Goal: Feedback & Contribution: Submit feedback/report problem

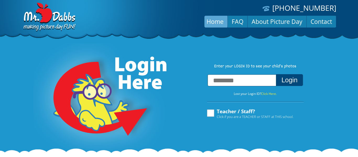
click at [240, 80] on input "text" at bounding box center [241, 80] width 69 height 12
type input "**********"
click at [292, 84] on button "Login" at bounding box center [289, 80] width 27 height 12
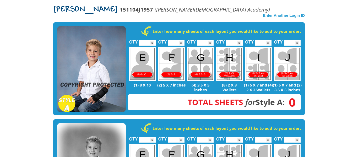
scroll to position [96, 0]
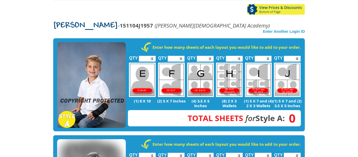
type input "*"
click at [241, 56] on input "*" at bounding box center [234, 59] width 17 height 6
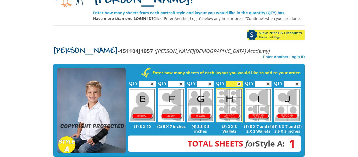
scroll to position [59, 0]
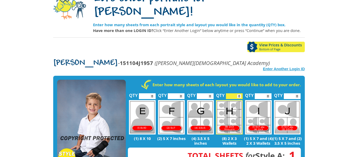
click at [280, 67] on strong "Enter Another Login ID" at bounding box center [284, 69] width 42 height 4
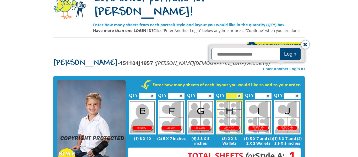
click at [255, 48] on input "text" at bounding box center [246, 54] width 70 height 12
type input "**********"
click button "Login" at bounding box center [290, 54] width 21 height 12
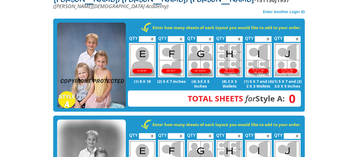
scroll to position [118, 0]
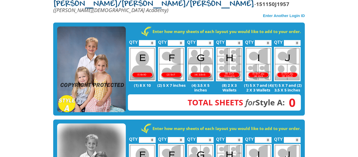
type input "*"
click at [240, 40] on input "*" at bounding box center [234, 43] width 17 height 6
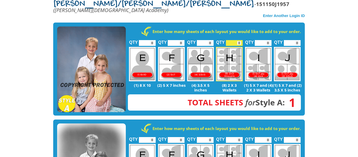
click at [94, 77] on img at bounding box center [91, 69] width 69 height 86
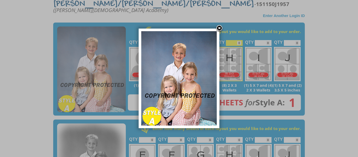
click at [219, 28] on link at bounding box center [219, 29] width 8 height 8
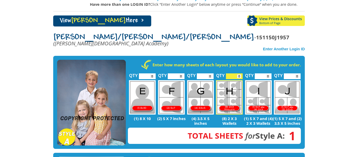
scroll to position [84, 0]
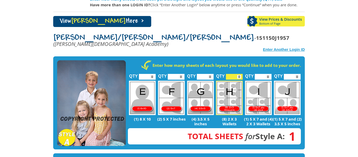
click at [265, 47] on strong "Enter Another Login ID" at bounding box center [284, 49] width 42 height 4
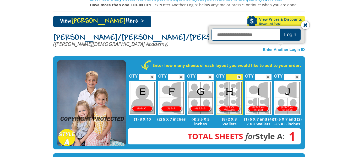
click at [230, 29] on input "text" at bounding box center [246, 35] width 70 height 12
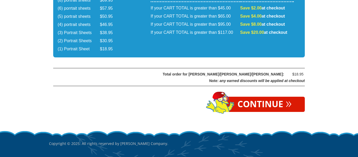
scroll to position [949, 0]
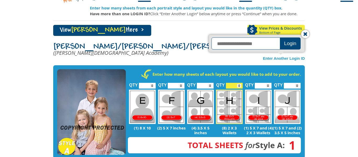
scroll to position [77, 0]
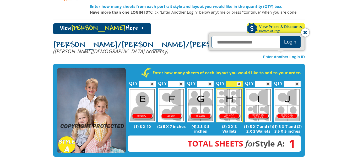
click at [232, 36] on input "text" at bounding box center [246, 42] width 70 height 12
type input "**********"
click at [286, 36] on button "Login" at bounding box center [290, 42] width 21 height 12
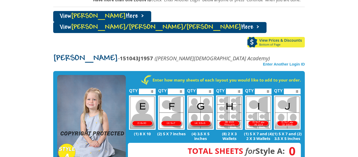
scroll to position [90, 0]
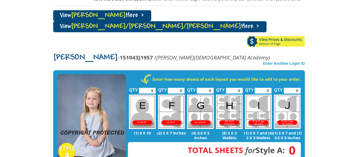
type input "*"
click at [240, 88] on input "*" at bounding box center [234, 91] width 17 height 6
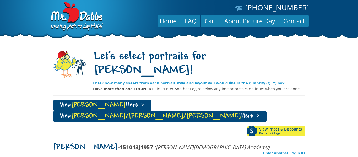
scroll to position [0, 0]
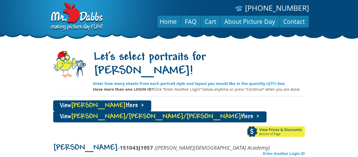
click at [209, 111] on link "View Nora/Parker/Hadley Here >" at bounding box center [159, 116] width 213 height 11
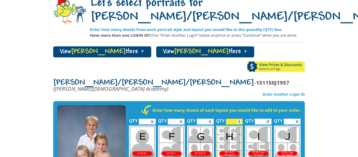
scroll to position [54, 0]
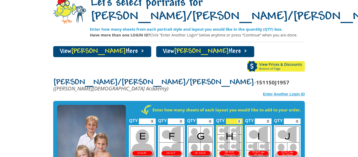
click at [269, 92] on strong "Enter Another Login ID" at bounding box center [284, 94] width 42 height 4
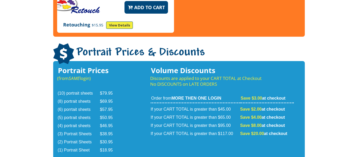
scroll to position [949, 0]
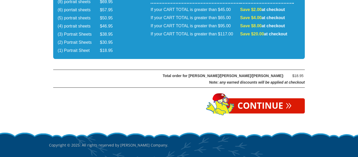
click at [266, 98] on link "Continue »" at bounding box center [264, 105] width 80 height 15
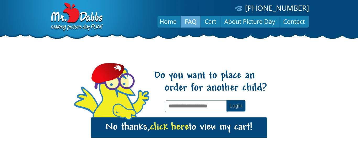
click at [190, 24] on link "FAQ" at bounding box center [191, 21] width 20 height 13
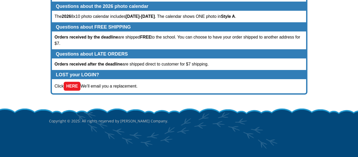
scroll to position [168, 0]
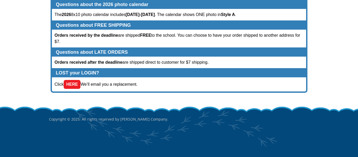
click at [74, 86] on link "HERE" at bounding box center [72, 84] width 17 height 9
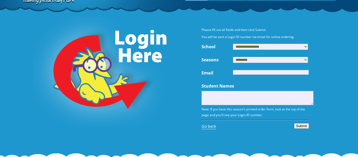
scroll to position [27, 0]
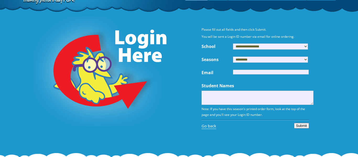
click at [253, 47] on select "**********" at bounding box center [270, 46] width 75 height 6
select select "***"
click at [233, 43] on select "**********" at bounding box center [270, 46] width 75 height 6
click at [243, 73] on input "Email" at bounding box center [271, 72] width 76 height 5
type input "**********"
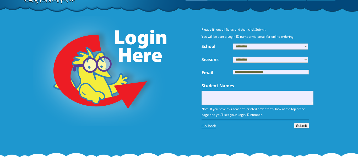
click at [232, 105] on textarea "Student Names" at bounding box center [257, 98] width 112 height 14
type textarea "**********"
click at [300, 128] on button "Submit" at bounding box center [301, 125] width 15 height 5
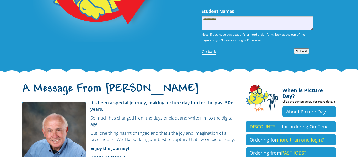
scroll to position [112, 0]
